Goal: Task Accomplishment & Management: Use online tool/utility

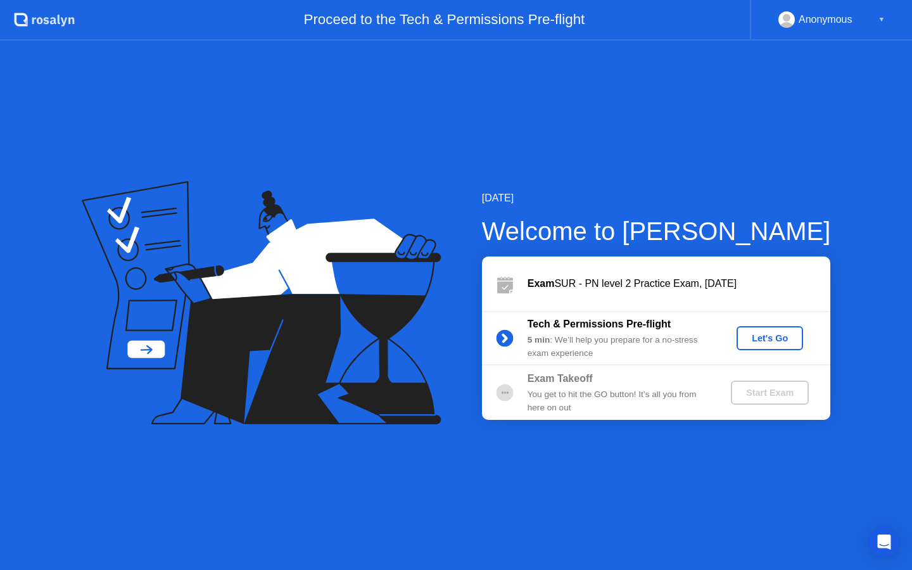
click at [782, 340] on div "Let's Go" at bounding box center [770, 338] width 56 height 10
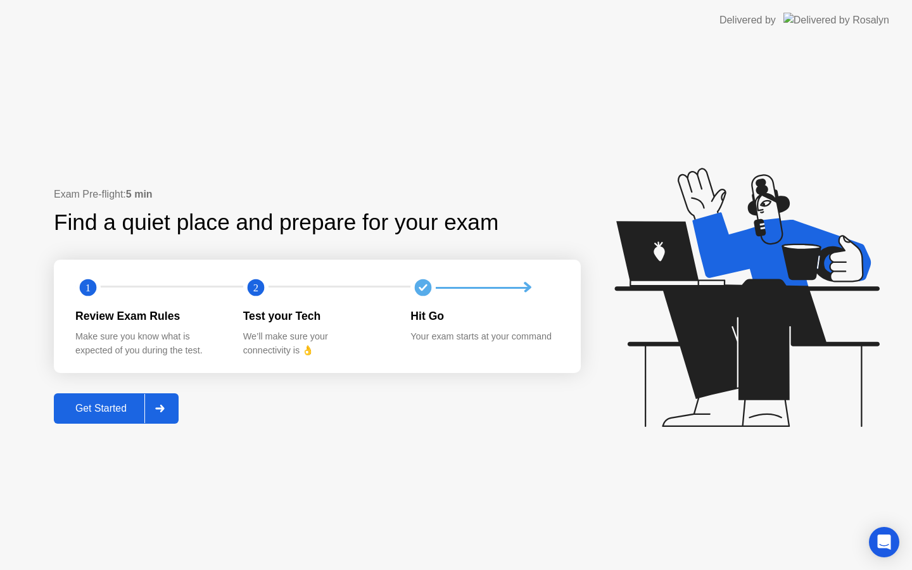
click at [109, 403] on div "Get Started" at bounding box center [101, 408] width 87 height 11
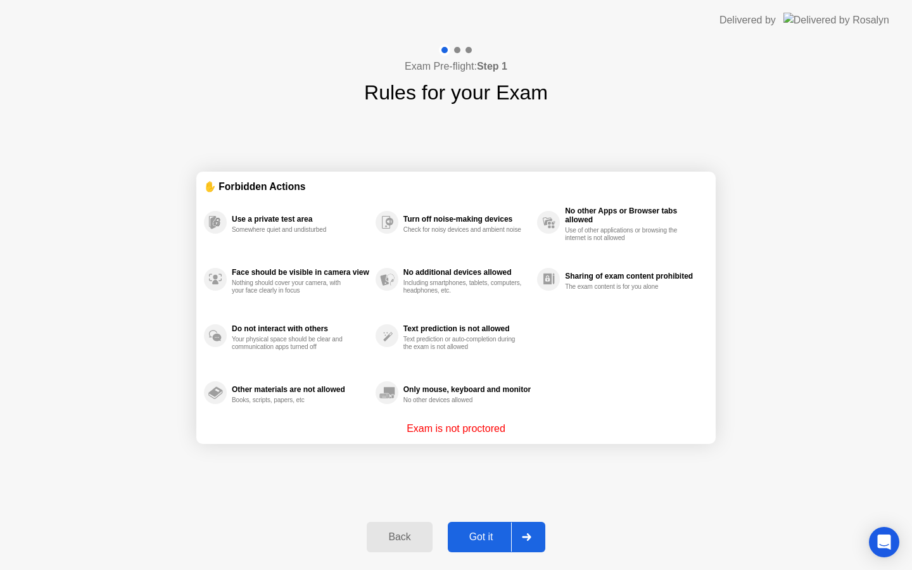
click at [489, 532] on div "Got it" at bounding box center [482, 536] width 60 height 11
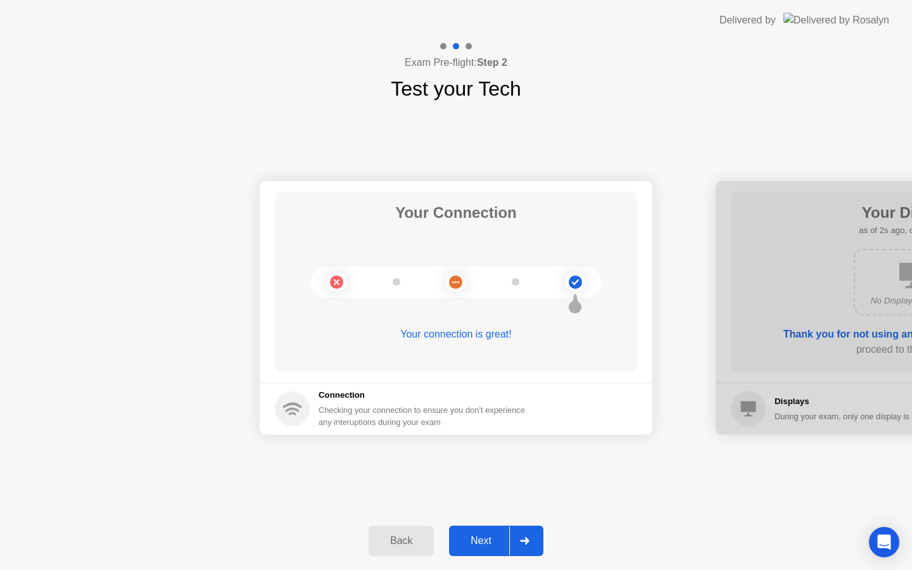
click at [492, 533] on button "Next" at bounding box center [496, 541] width 94 height 30
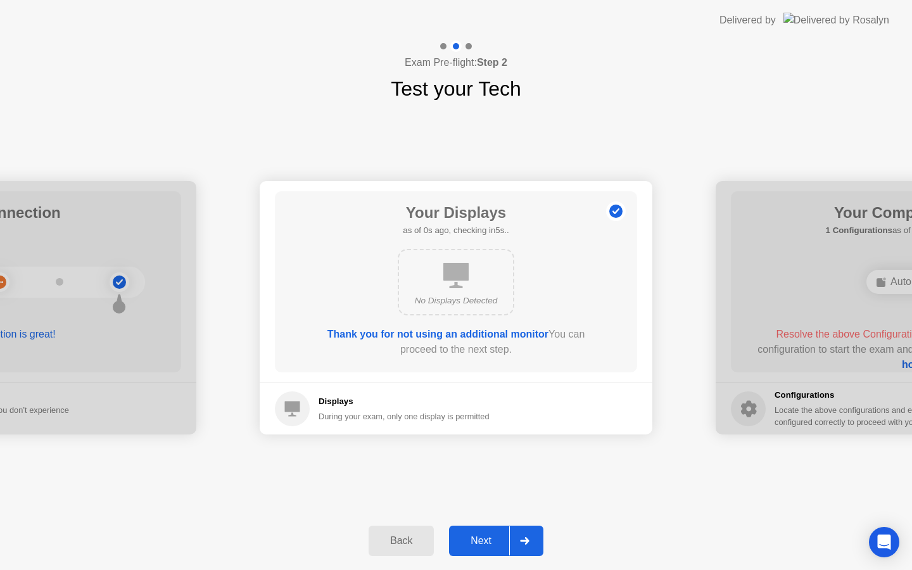
click at [492, 533] on button "Next" at bounding box center [496, 541] width 94 height 30
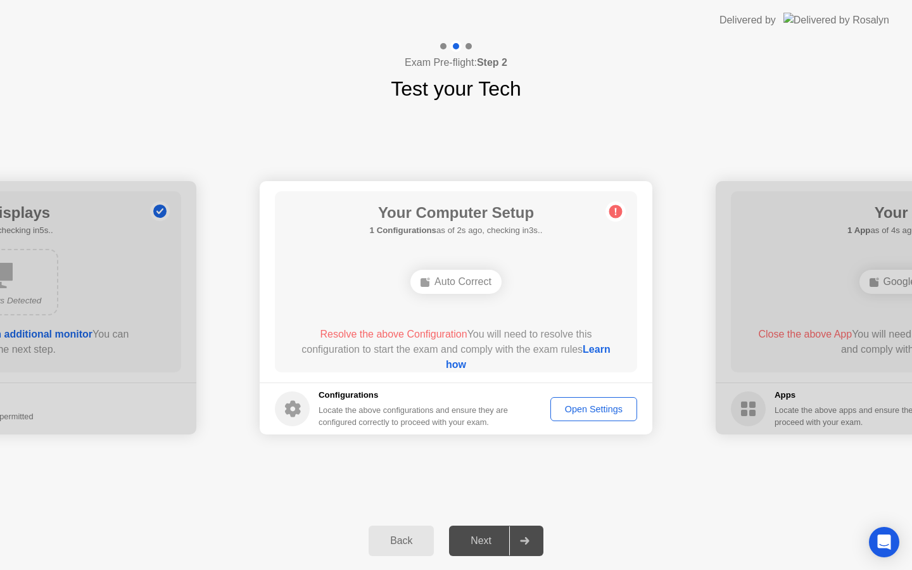
click at [489, 545] on div "Next" at bounding box center [481, 540] width 56 height 11
click at [572, 405] on div "Open Settings" at bounding box center [594, 409] width 78 height 10
click at [562, 409] on div "Open Settings" at bounding box center [594, 409] width 78 height 10
click at [478, 541] on div "Next" at bounding box center [481, 540] width 56 height 11
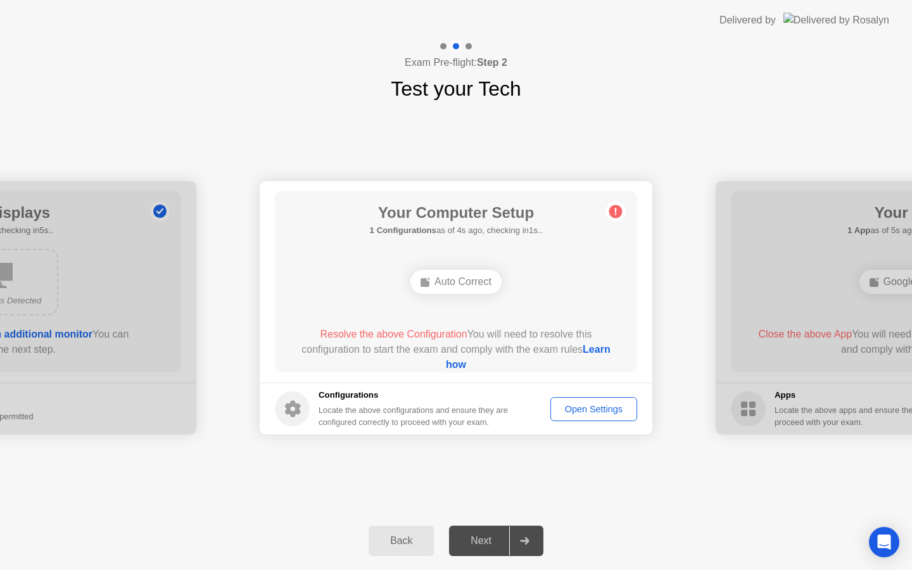
click at [575, 414] on div "Open Settings" at bounding box center [594, 409] width 78 height 10
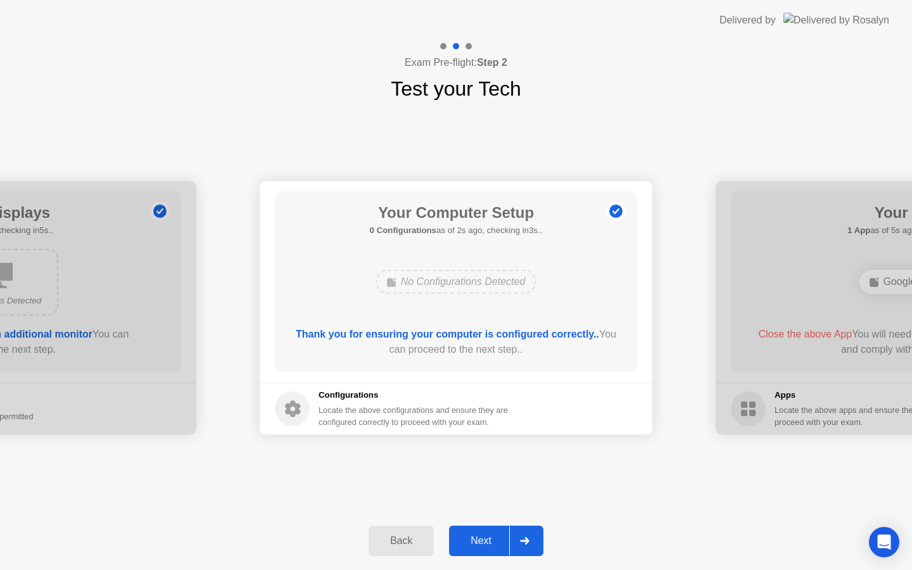
click at [531, 540] on div at bounding box center [524, 540] width 30 height 29
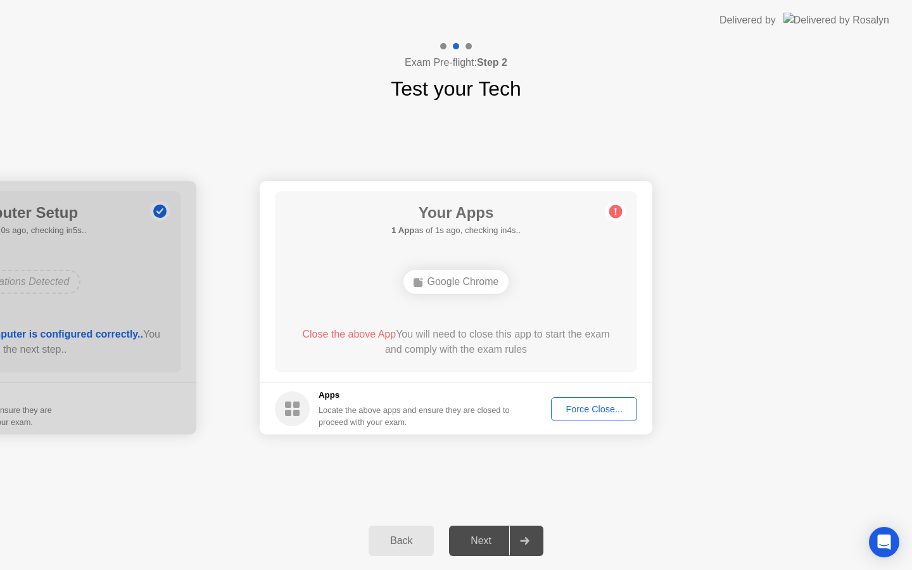
click at [574, 414] on div "Force Close..." at bounding box center [593, 409] width 77 height 10
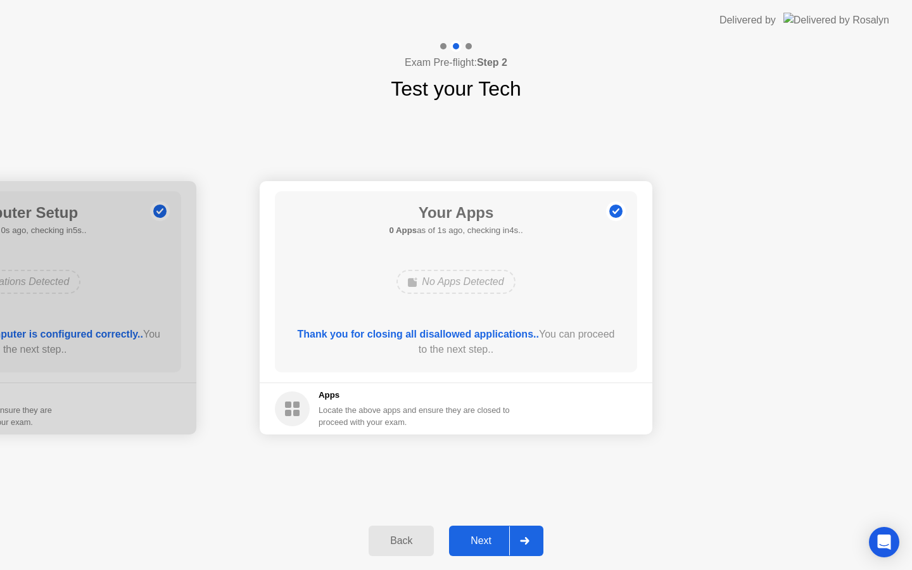
click at [525, 537] on icon at bounding box center [525, 541] width 10 height 8
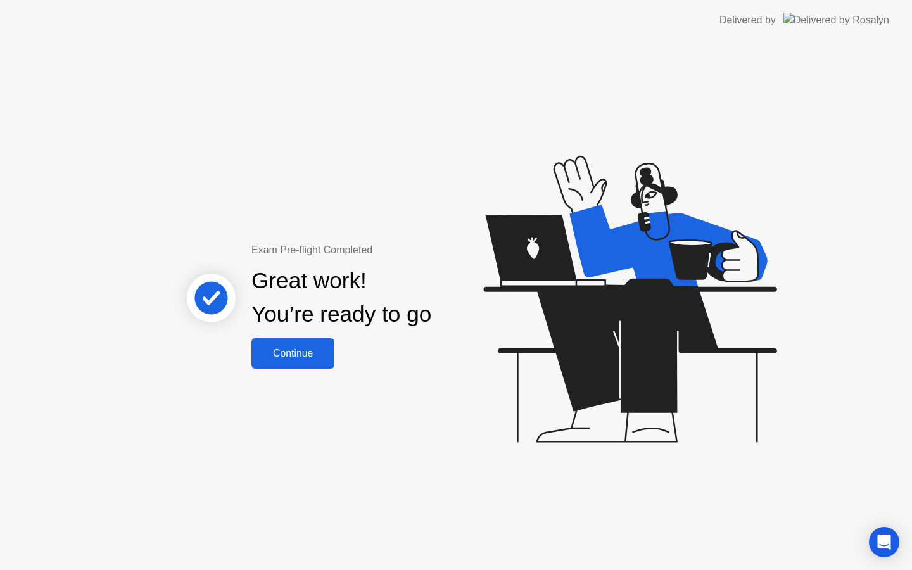
click at [309, 352] on div "Continue" at bounding box center [292, 353] width 75 height 11
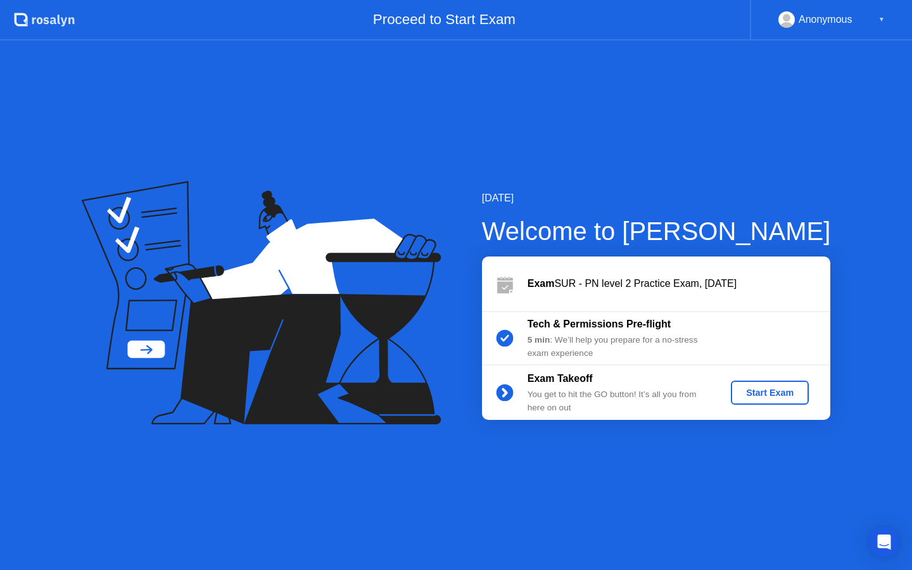
click at [766, 390] on div "Start Exam" at bounding box center [770, 393] width 68 height 10
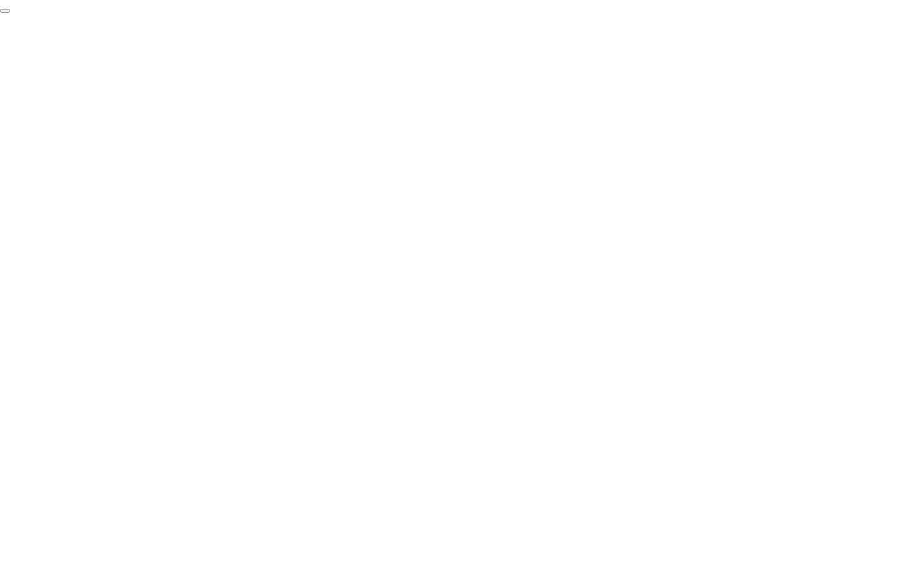
click div "End Proctoring Session"
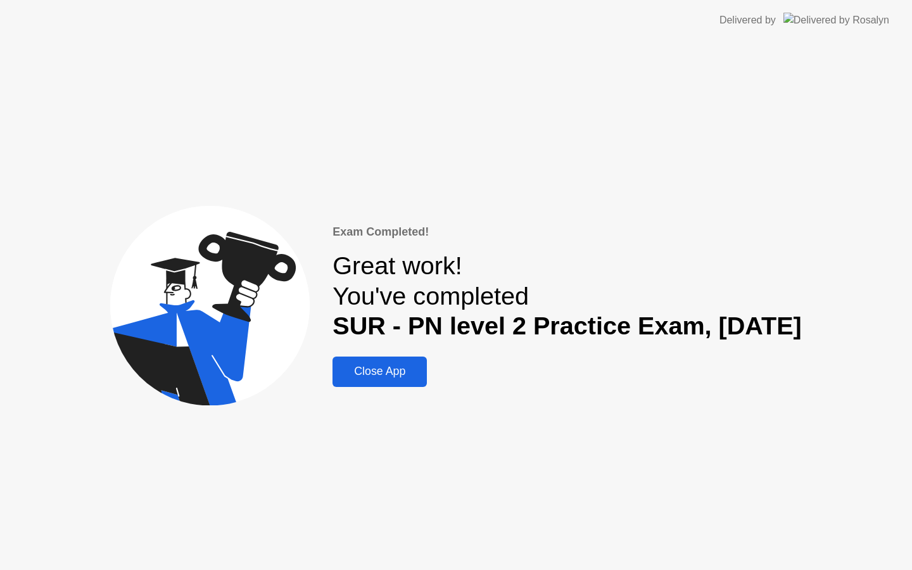
click at [359, 371] on div "Close App" at bounding box center [379, 371] width 87 height 13
